Goal: Transaction & Acquisition: Book appointment/travel/reservation

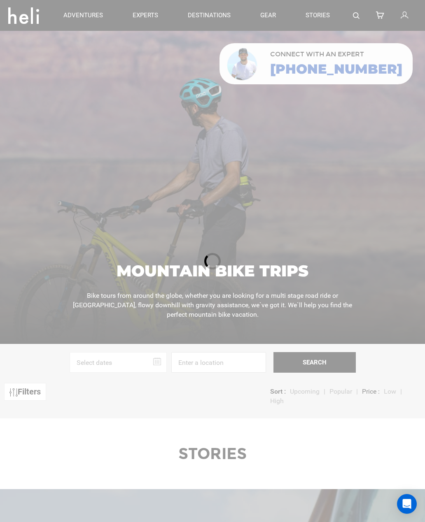
click at [207, 373] on input at bounding box center [218, 362] width 95 height 21
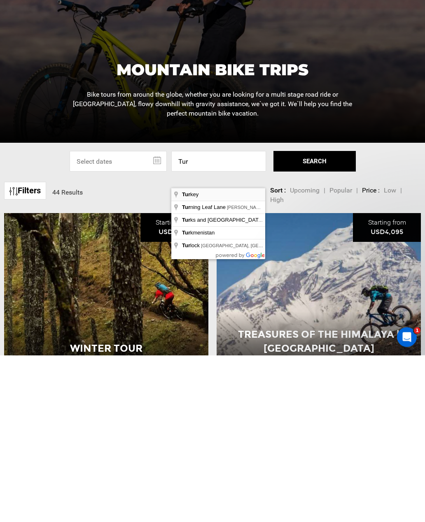
type input "[GEOGRAPHIC_DATA]"
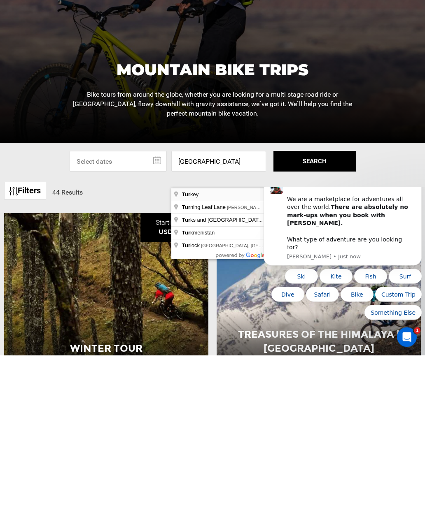
scroll to position [201, 0]
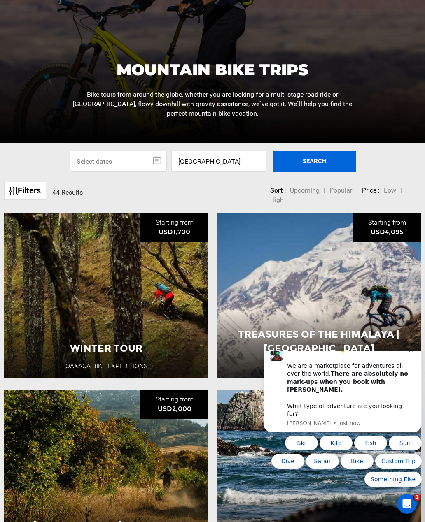
click at [315, 172] on button "SEARCH" at bounding box center [314, 161] width 82 height 21
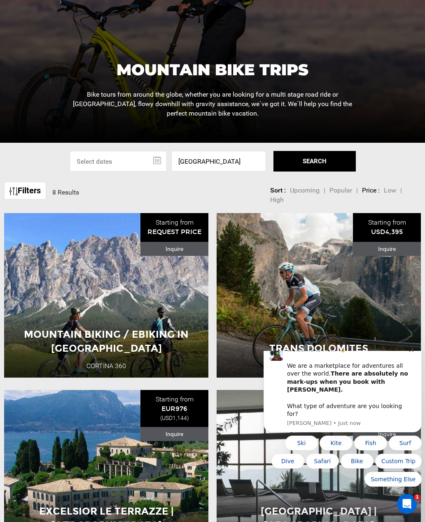
click at [401, 367] on div "Welcome to Heli! 👋 We are a marketplace for adventures all over the world. Ther…" at bounding box center [348, 382] width 122 height 72
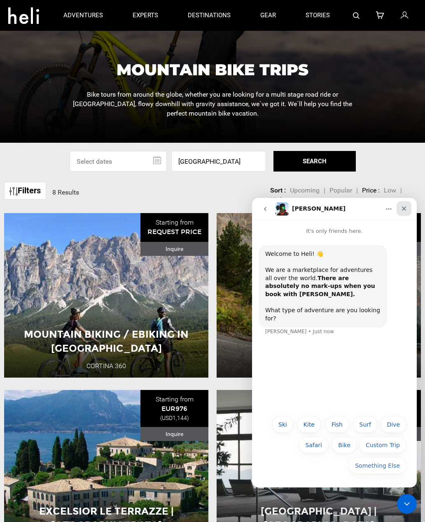
click at [406, 209] on icon "Close" at bounding box center [403, 208] width 7 height 7
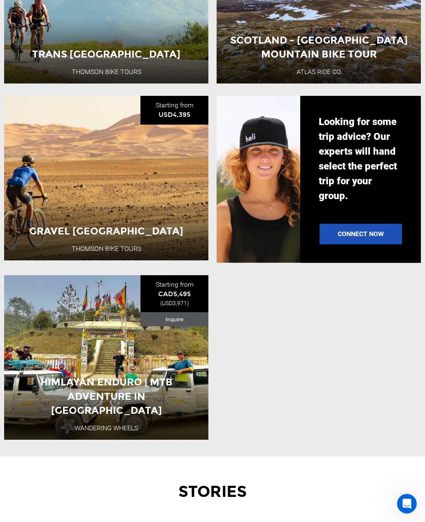
scroll to position [849, 0]
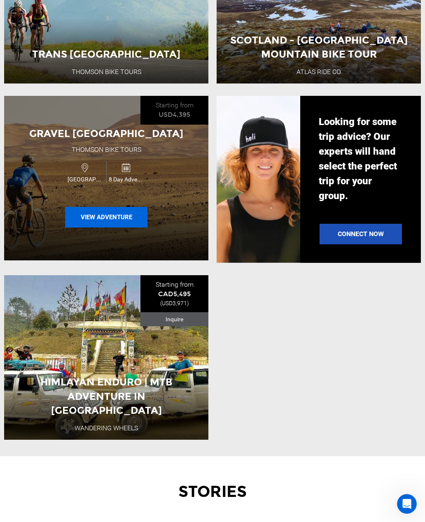
click at [121, 228] on button "View Adventure" at bounding box center [106, 217] width 82 height 21
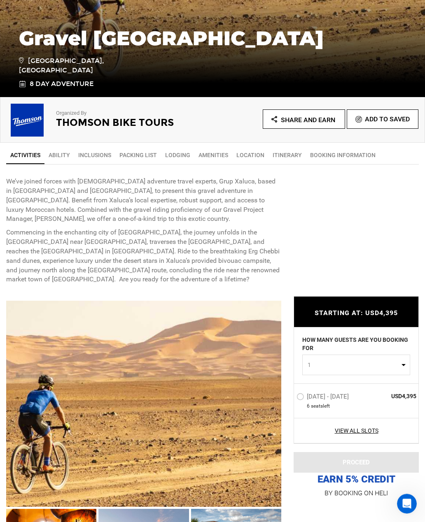
scroll to position [180, 0]
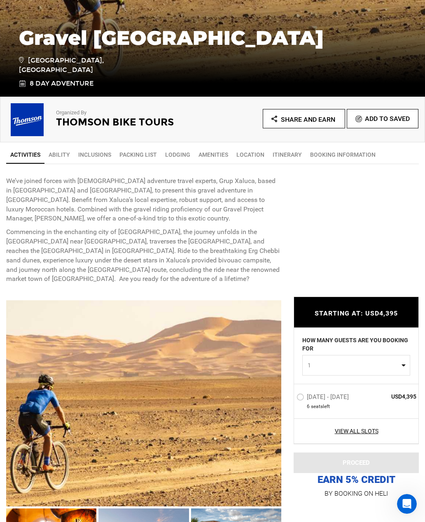
click at [60, 152] on link "Ability" at bounding box center [59, 154] width 30 height 16
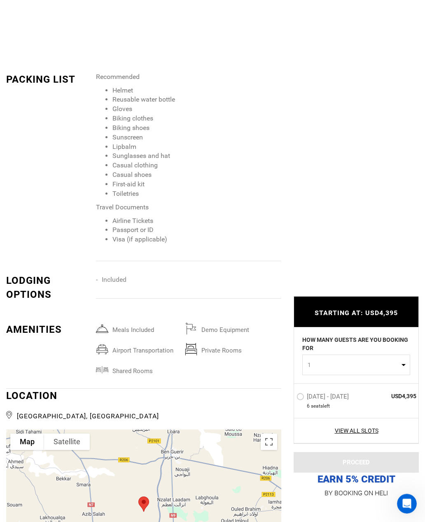
scroll to position [1353, 0]
click at [229, 379] on div "Meals included Demo Equipment airport transportation Private Rooms Shared Rooms" at bounding box center [191, 355] width 191 height 66
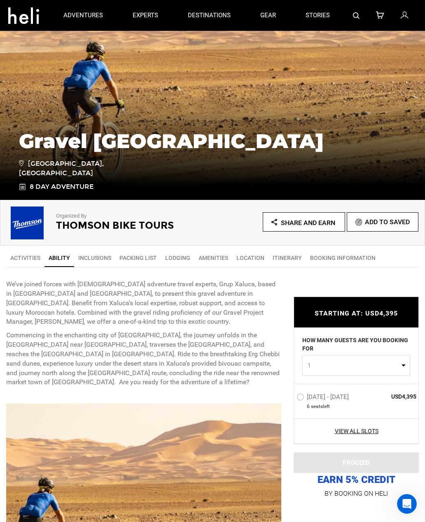
scroll to position [77, 0]
click at [181, 261] on link "Lodging" at bounding box center [177, 258] width 33 height 16
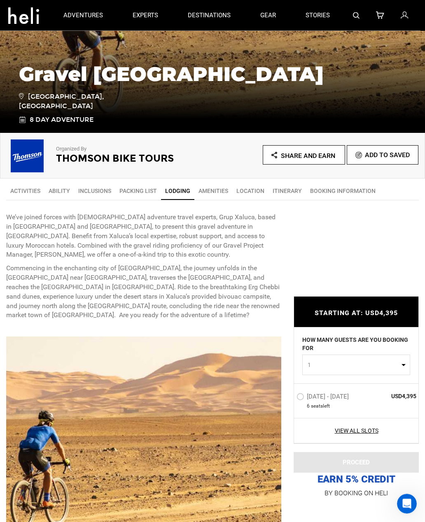
scroll to position [0, 0]
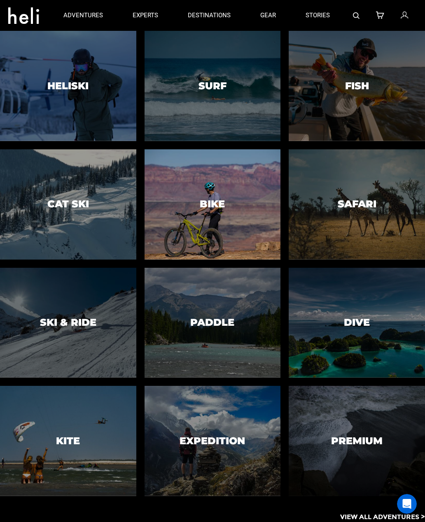
click at [225, 223] on div at bounding box center [212, 204] width 139 height 112
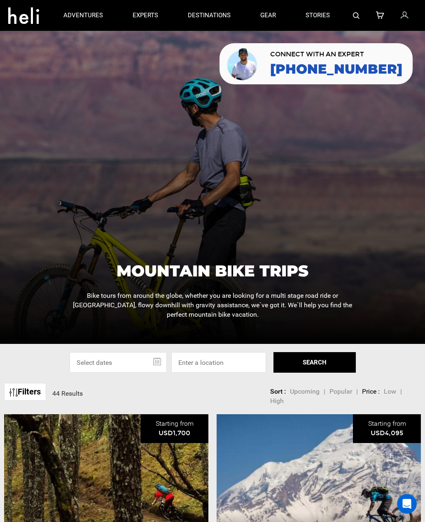
click at [149, 252] on div at bounding box center [212, 187] width 425 height 313
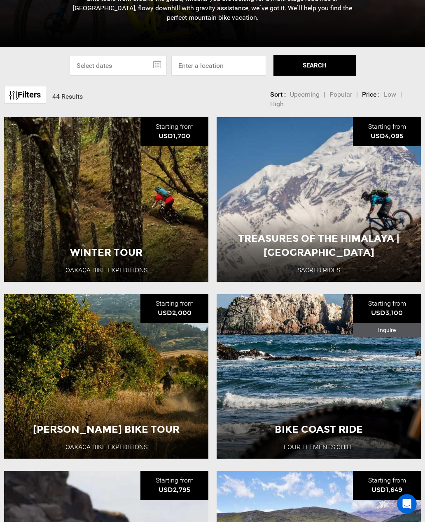
scroll to position [300, 0]
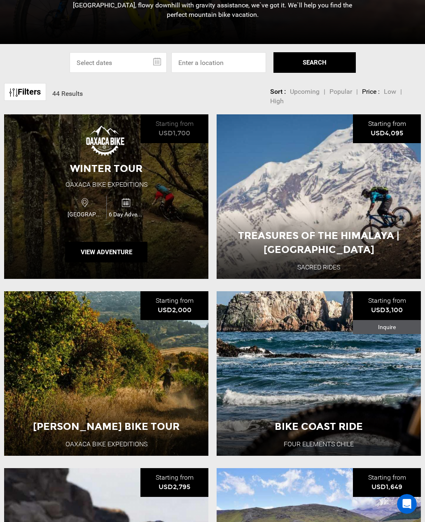
click at [87, 174] on span "Winter Tour" at bounding box center [106, 169] width 72 height 12
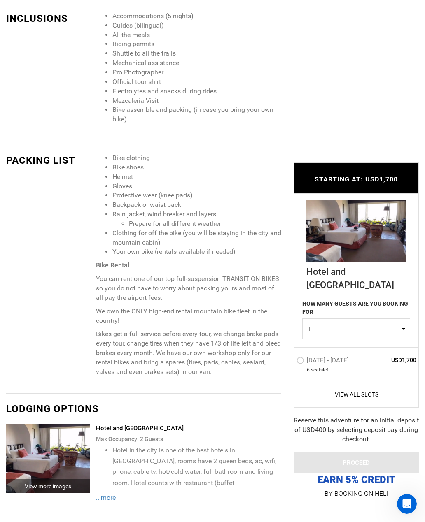
scroll to position [887, 0]
copy li "[GEOGRAPHIC_DATA]"
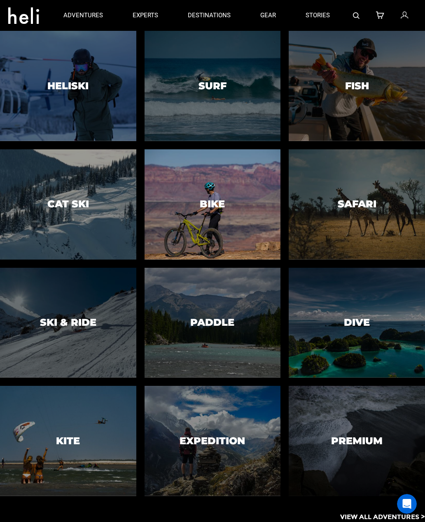
click at [215, 234] on div at bounding box center [212, 204] width 139 height 112
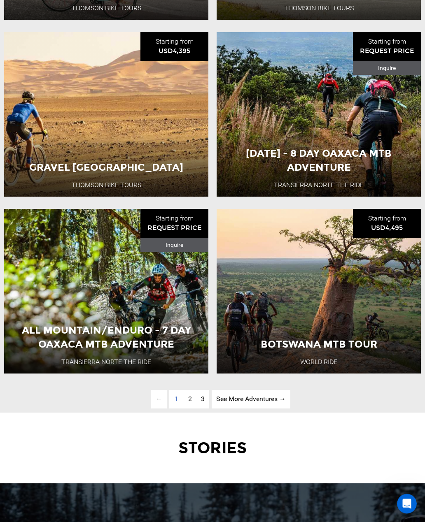
scroll to position [1975, 0]
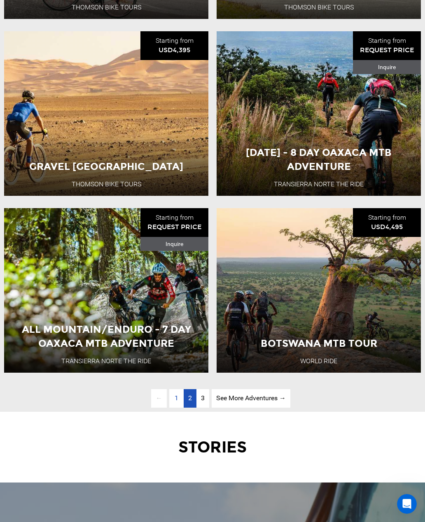
click at [190, 402] on span "2" at bounding box center [190, 398] width 4 height 8
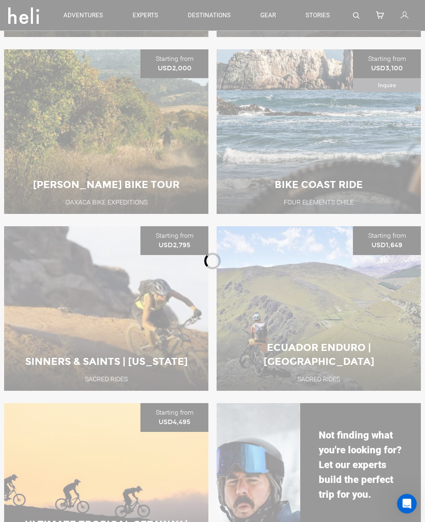
scroll to position [390, 0]
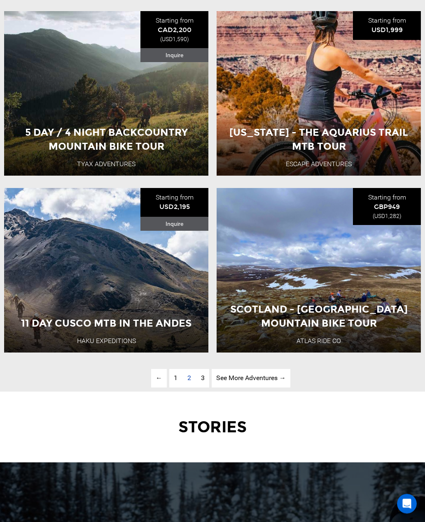
scroll to position [1996, 0]
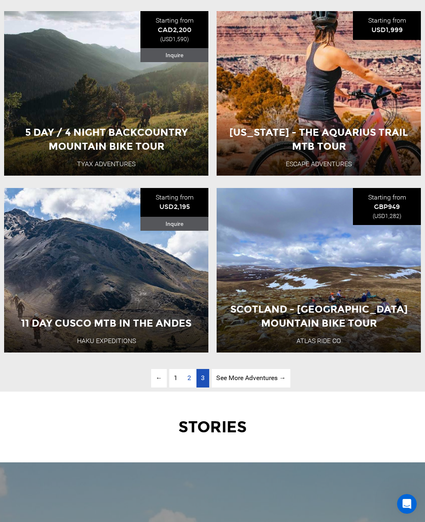
click at [204, 388] on link "page 3" at bounding box center [202, 378] width 13 height 19
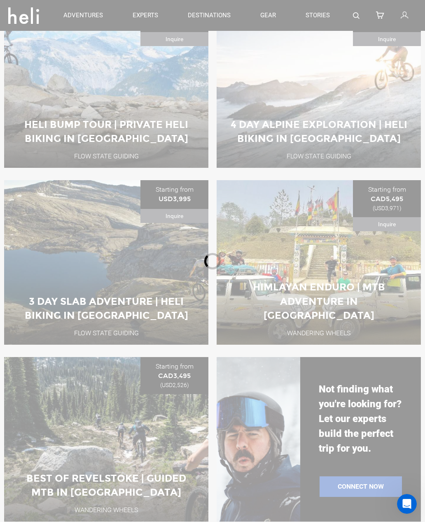
scroll to position [390, 0]
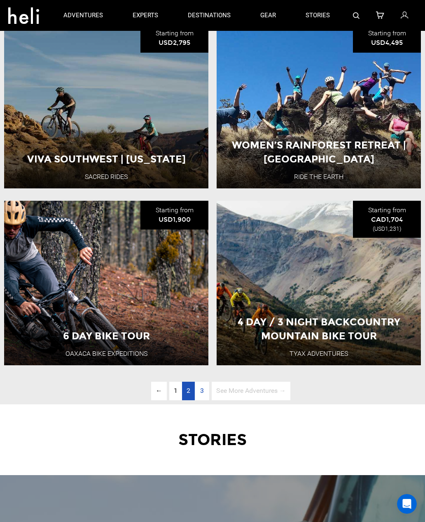
click at [188, 395] on span "2" at bounding box center [188, 391] width 4 height 8
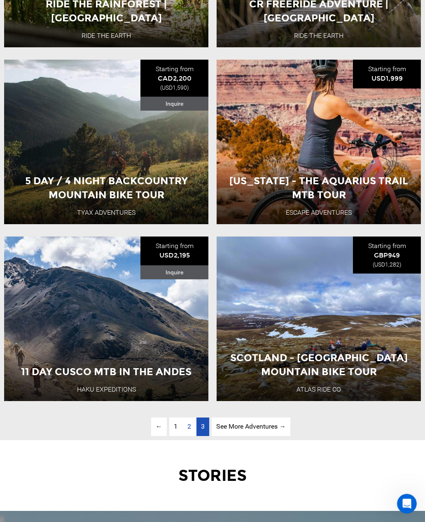
scroll to position [1947, 0]
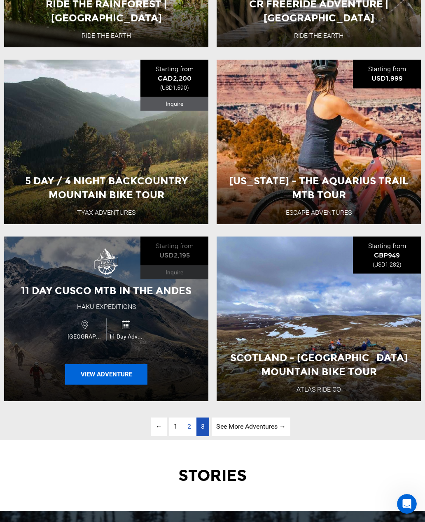
click at [124, 384] on button "View Adventure" at bounding box center [106, 374] width 82 height 21
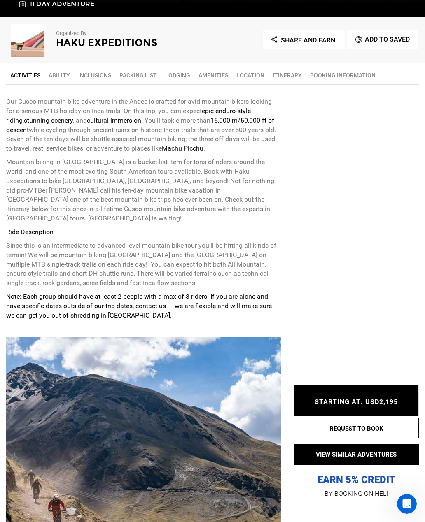
scroll to position [274, 0]
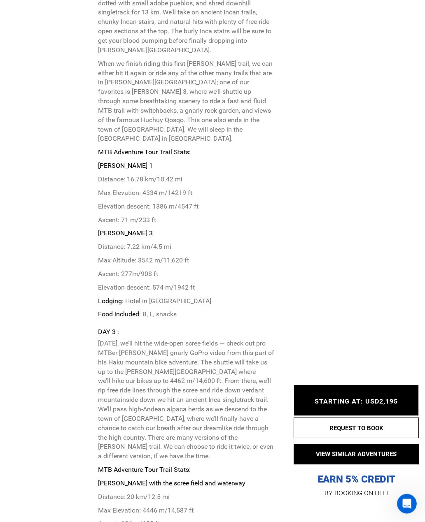
scroll to position [2974, 0]
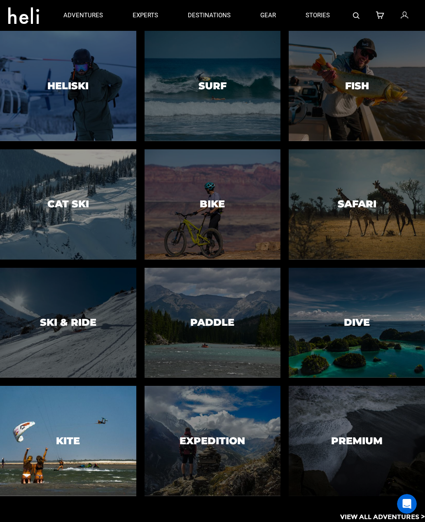
click at [60, 446] on h3 "Kite" at bounding box center [68, 441] width 24 height 11
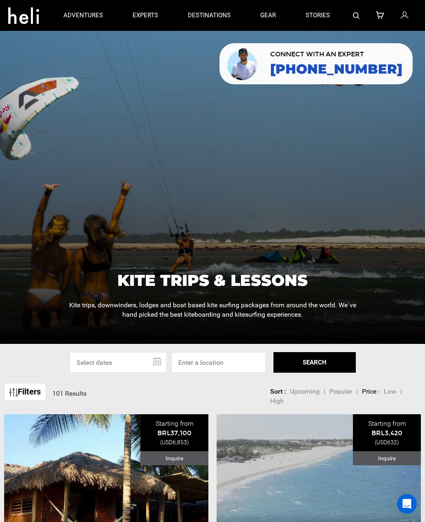
click at [16, 397] on img at bounding box center [13, 392] width 8 height 8
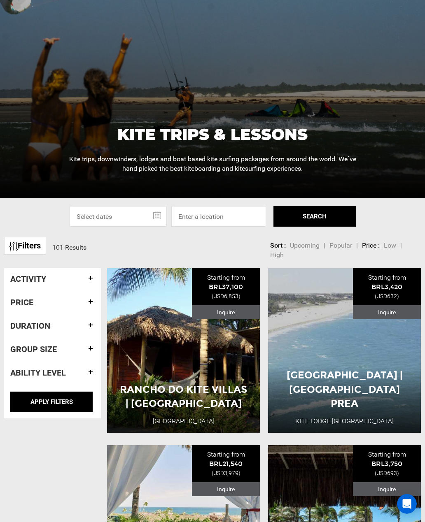
scroll to position [147, 0]
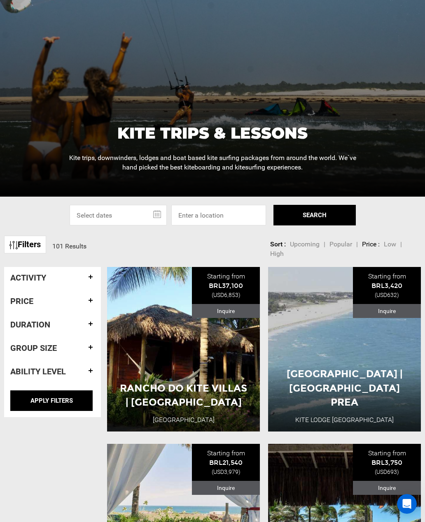
click at [83, 376] on h4 "Ability Level" at bounding box center [52, 371] width 84 height 9
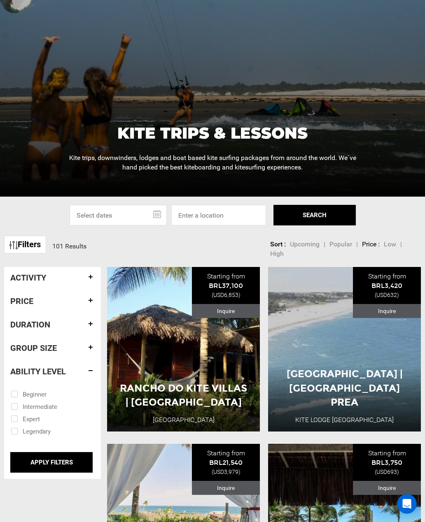
click at [12, 400] on input "checkbox" at bounding box center [47, 394] width 72 height 12
checkbox input "true"
click at [45, 473] on input "APPLY FILTERS" at bounding box center [51, 462] width 82 height 21
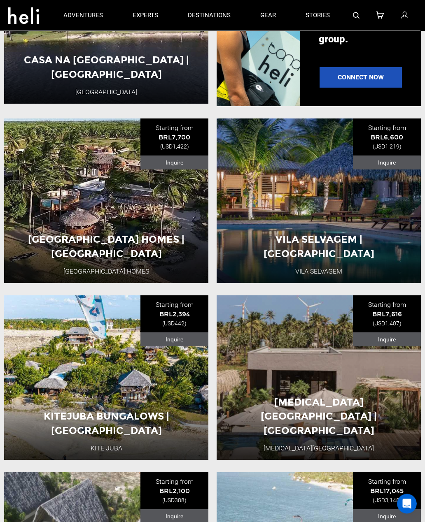
scroll to position [1028, 0]
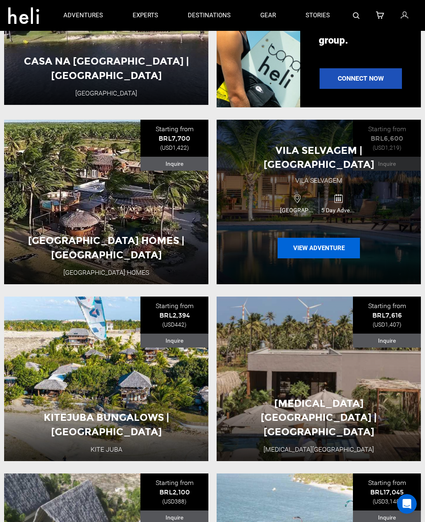
click at [338, 258] on button "View Adventure" at bounding box center [318, 248] width 82 height 21
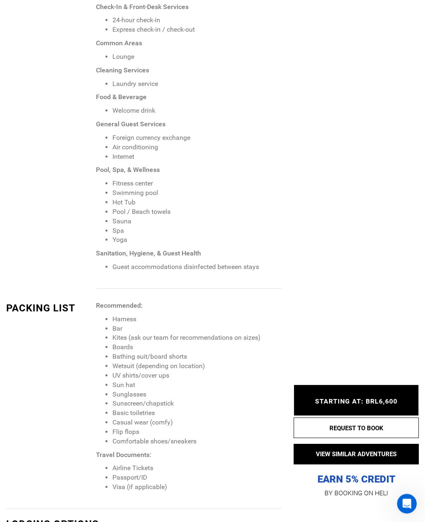
scroll to position [992, 0]
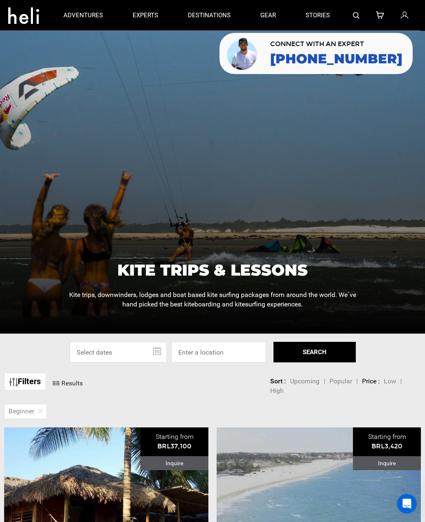
scroll to position [10, 0]
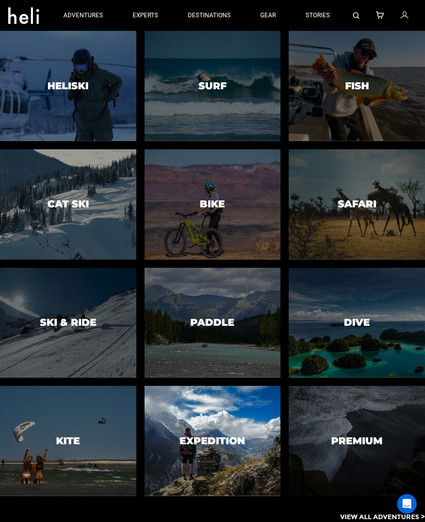
click at [201, 474] on div at bounding box center [212, 441] width 139 height 112
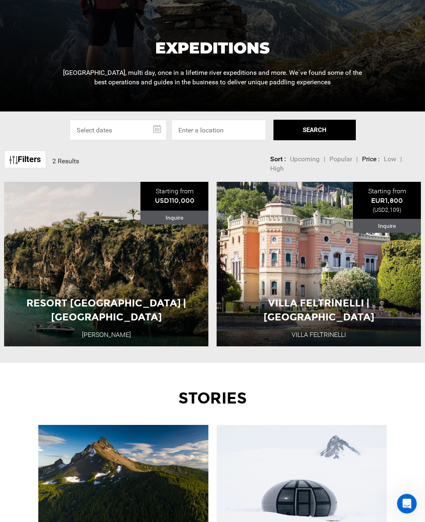
scroll to position [233, 0]
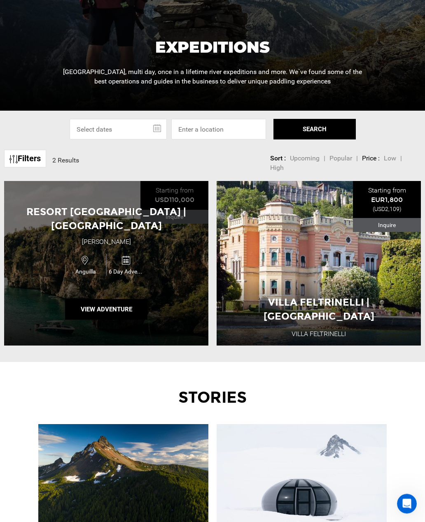
click at [56, 325] on div "Resort [GEOGRAPHIC_DATA] | Anguilla [GEOGRAPHIC_DATA] [GEOGRAPHIC_DATA] [GEOGRA…" at bounding box center [106, 263] width 204 height 165
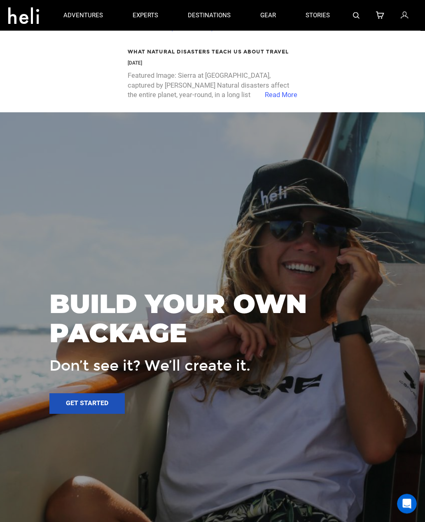
scroll to position [950, 0]
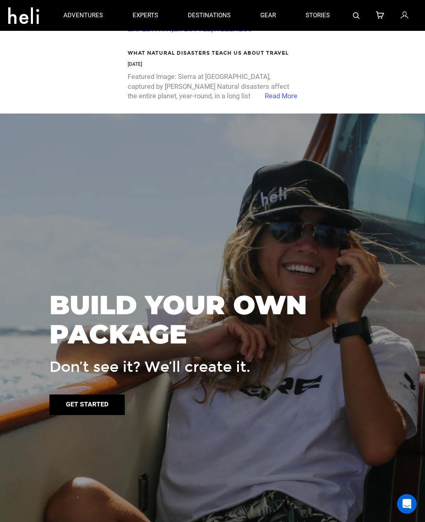
click at [87, 415] on link "Get started" at bounding box center [86, 405] width 75 height 21
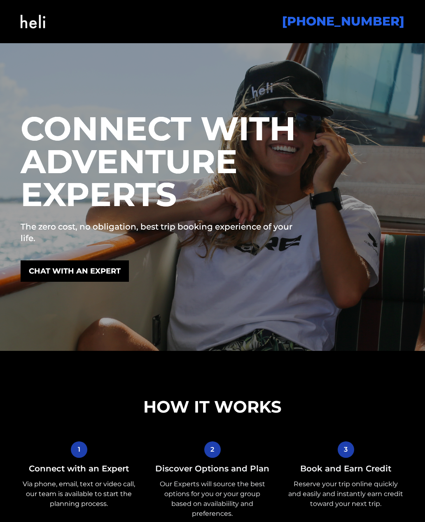
click at [28, 18] on img at bounding box center [33, 21] width 25 height 33
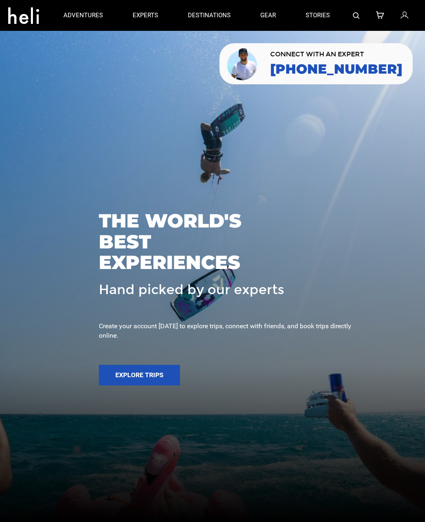
click at [353, 12] on img at bounding box center [356, 15] width 7 height 7
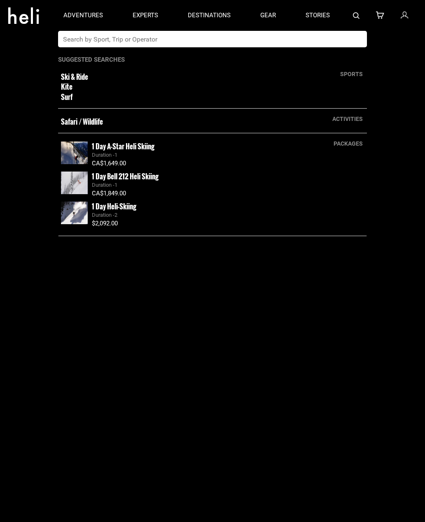
click at [247, 39] on input "text" at bounding box center [204, 39] width 292 height 16
type input "[GEOGRAPHIC_DATA]"
